Goal: Find contact information: Find contact information

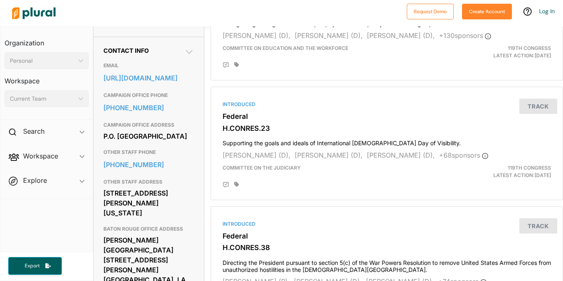
scroll to position [248, 0]
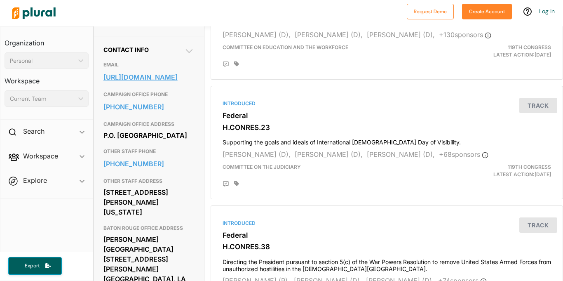
drag, startPoint x: 100, startPoint y: 89, endPoint x: 137, endPoint y: 106, distance: 41.1
copy link "[URL][DOMAIN_NAME]"
drag, startPoint x: 100, startPoint y: 126, endPoint x: 159, endPoint y: 131, distance: 59.1
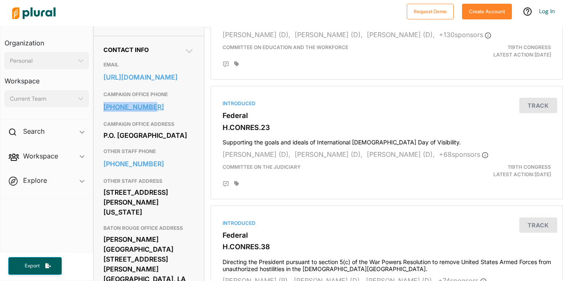
copy link "[PHONE_NUMBER]"
